Goal: Entertainment & Leisure: Consume media (video, audio)

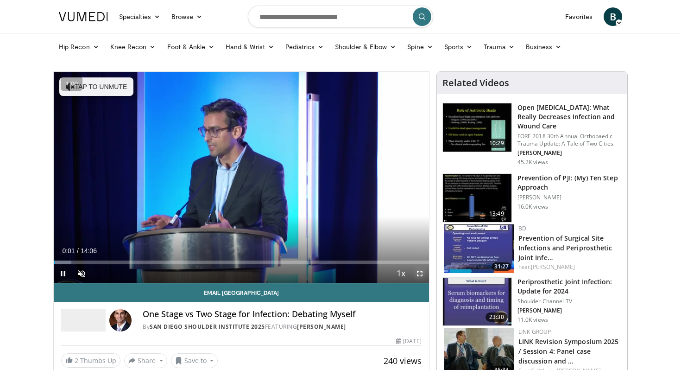
click at [421, 275] on span "Video Player" at bounding box center [419, 273] width 19 height 19
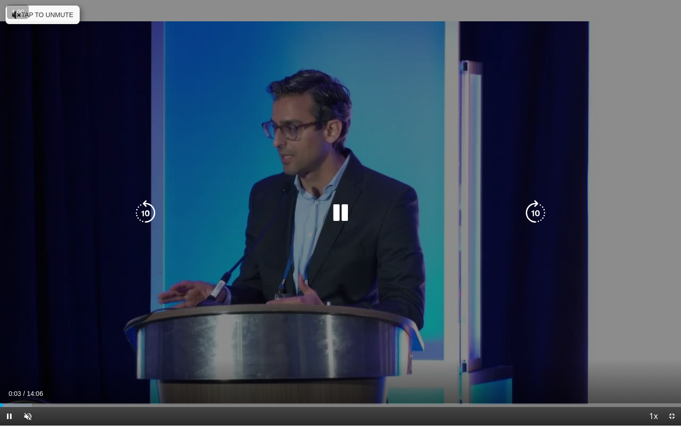
click at [58, 8] on button "Tap to unmute" at bounding box center [43, 15] width 74 height 19
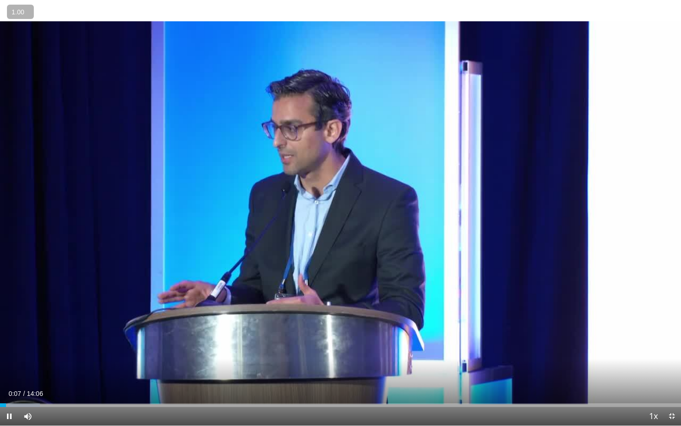
click at [0, 0] on button "+" at bounding box center [0, 0] width 0 height 0
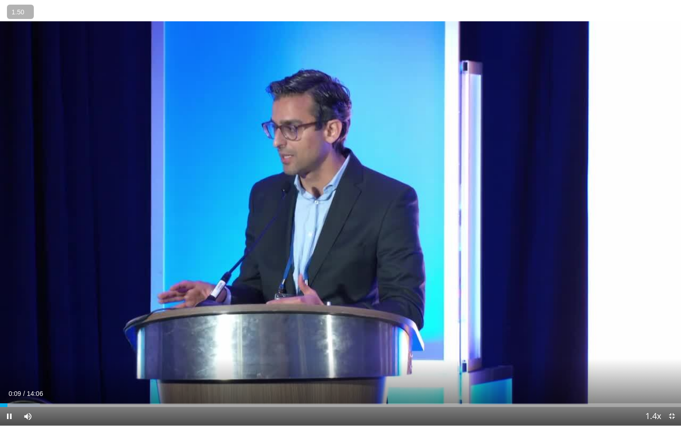
click at [0, 0] on button "+" at bounding box center [0, 0] width 0 height 0
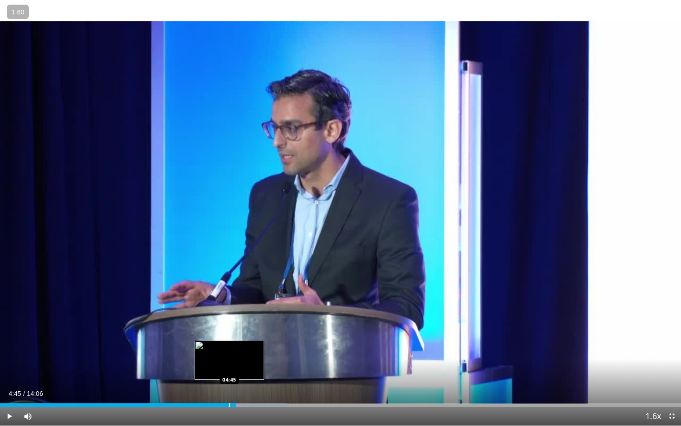
click at [229, 369] on div "Progress Bar" at bounding box center [229, 406] width 1 height 4
click at [224, 369] on div "Progress Bar" at bounding box center [224, 406] width 1 height 4
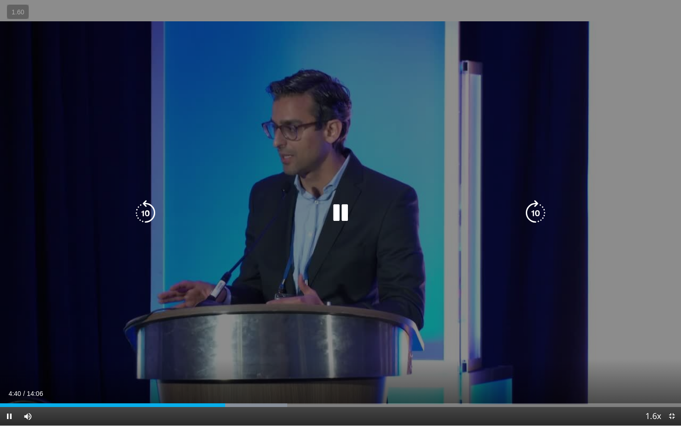
click at [344, 212] on icon "Video Player" at bounding box center [341, 213] width 26 height 26
click at [340, 214] on icon "Video Player" at bounding box center [341, 213] width 26 height 26
click at [333, 215] on icon "Video Player" at bounding box center [341, 213] width 26 height 26
click at [158, 221] on icon "Video Player" at bounding box center [145, 213] width 26 height 26
click at [337, 211] on icon "Video Player" at bounding box center [341, 213] width 26 height 26
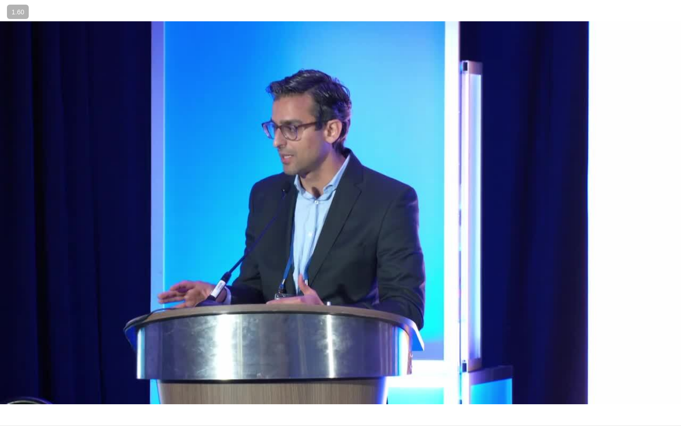
click at [337, 211] on div "10 seconds Tap to unmute" at bounding box center [340, 213] width 681 height 426
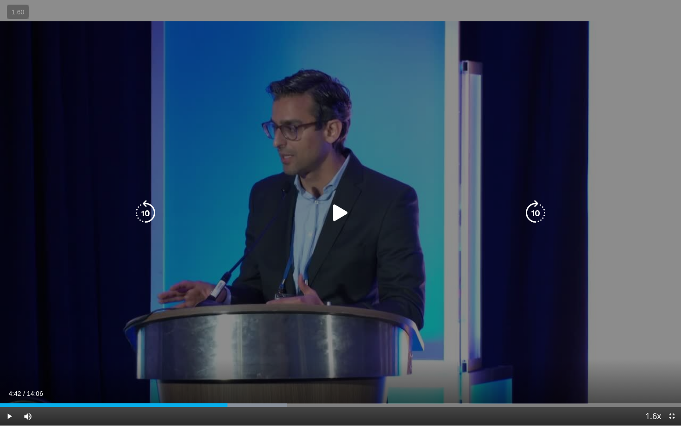
click at [345, 209] on icon "Video Player" at bounding box center [341, 213] width 26 height 26
click at [148, 214] on icon "Video Player" at bounding box center [145, 213] width 26 height 26
click at [335, 217] on icon "Video Player" at bounding box center [341, 213] width 26 height 26
click at [340, 219] on icon "Video Player" at bounding box center [341, 213] width 26 height 26
